Goal: Task Accomplishment & Management: Use online tool/utility

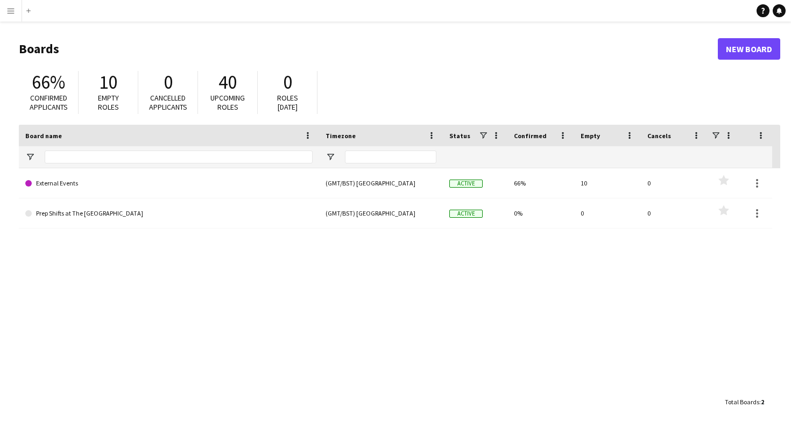
click at [12, 12] on app-icon "Menu" at bounding box center [10, 10] width 9 height 9
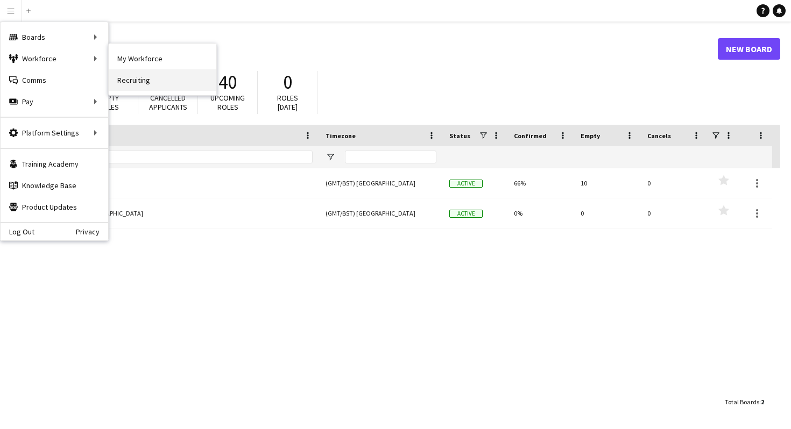
click at [136, 77] on link "Recruiting" at bounding box center [163, 80] width 108 height 22
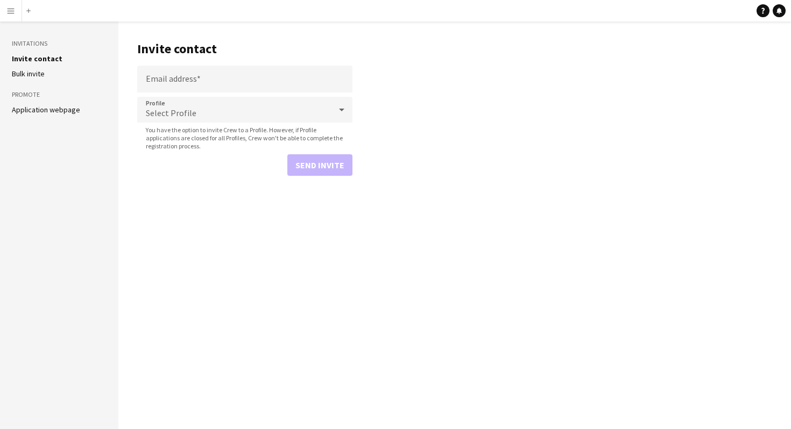
click at [42, 75] on link "Bulk invite" at bounding box center [28, 74] width 33 height 10
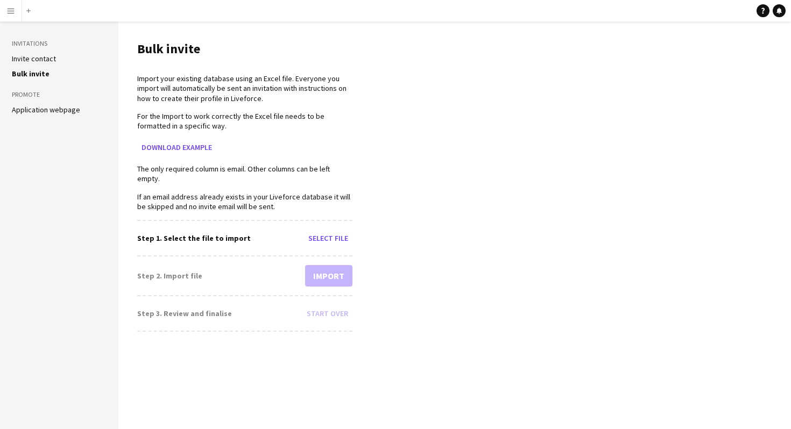
click at [57, 111] on link "Application webpage" at bounding box center [46, 110] width 68 height 10
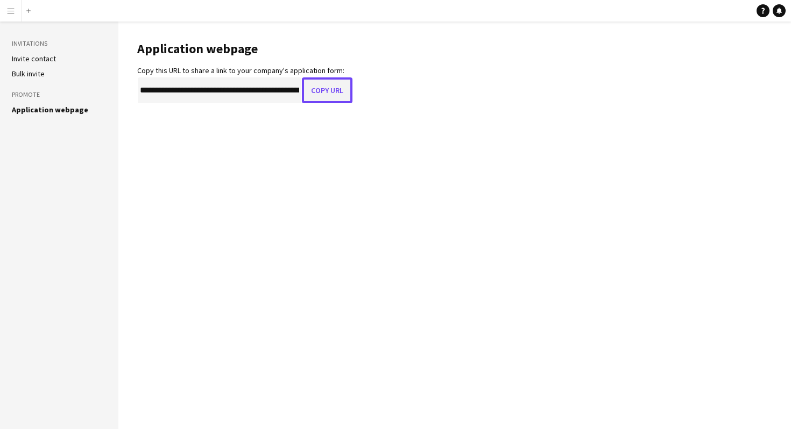
click at [327, 92] on button "Copy URL" at bounding box center [327, 90] width 51 height 26
